Goal: Navigation & Orientation: Find specific page/section

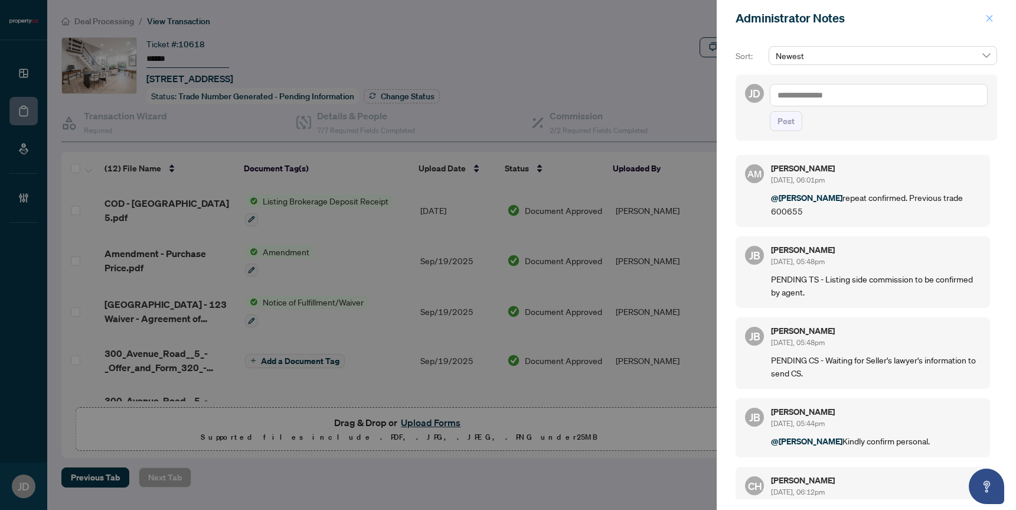
scroll to position [30, 0]
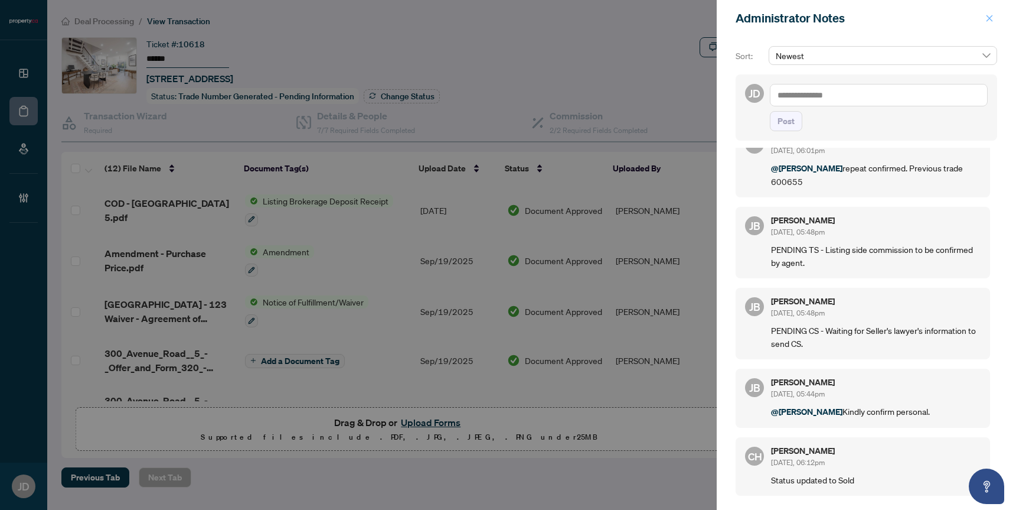
click at [994, 12] on button "button" at bounding box center [989, 18] width 15 height 14
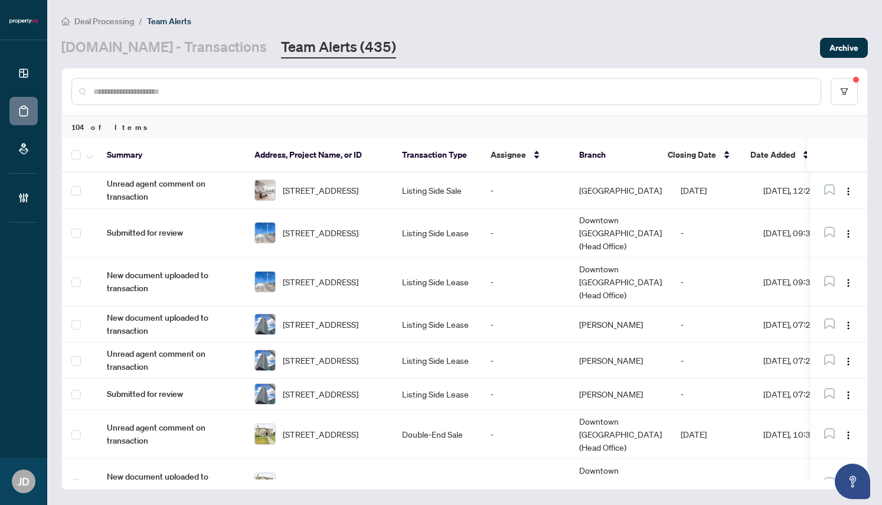
click at [880, 60] on main "Deal Processing / Team Alerts Property.ca - Transactions Team Alerts (435) Arch…" at bounding box center [464, 252] width 835 height 505
